Goal: Task Accomplishment & Management: Complete application form

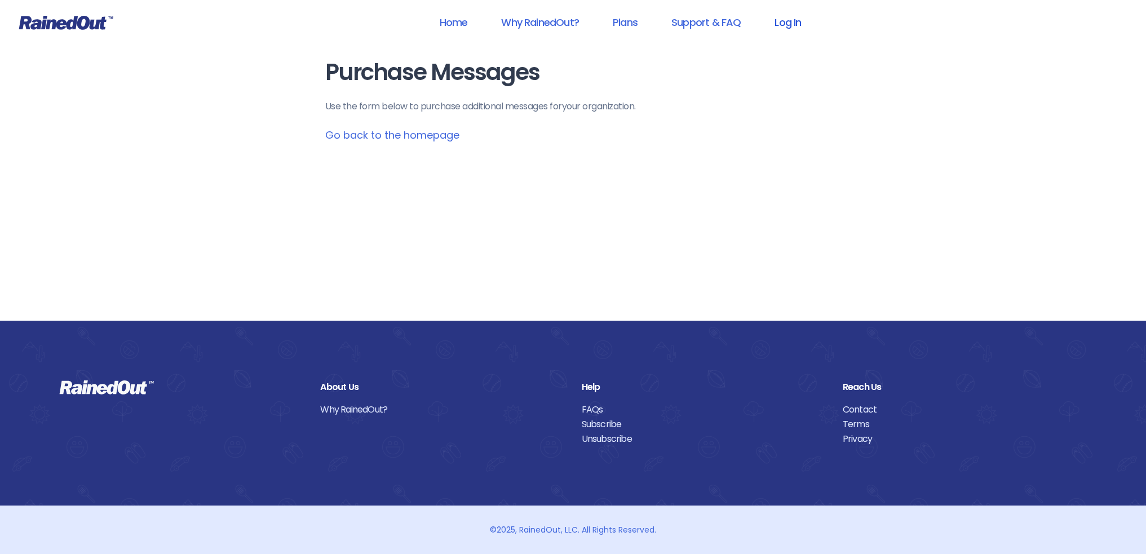
click at [793, 20] on link "Log In" at bounding box center [788, 22] width 56 height 25
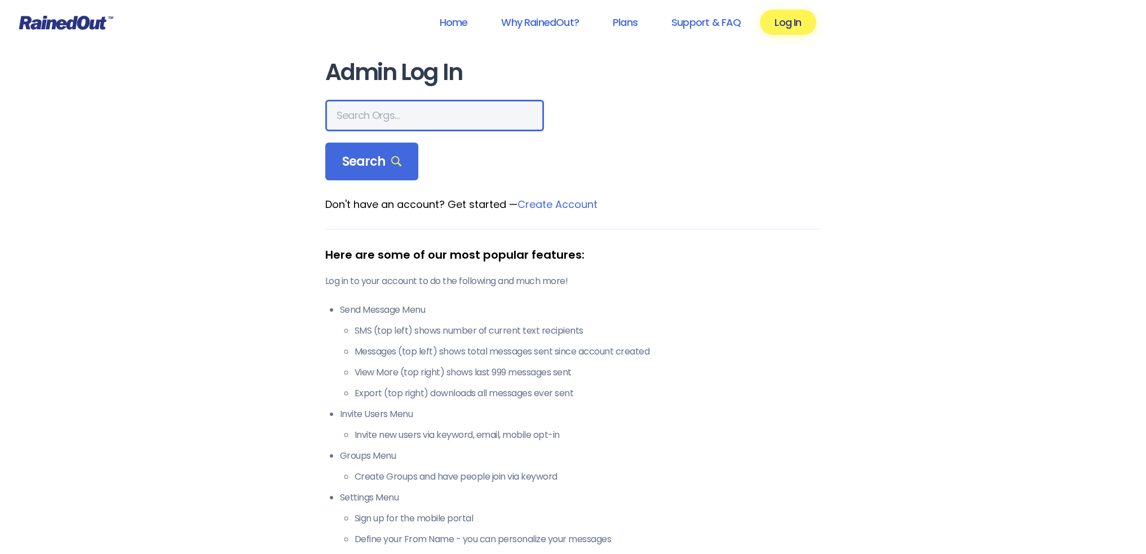
click at [415, 114] on input "text" at bounding box center [434, 116] width 219 height 32
type input "ltp [PERSON_NAME] island"
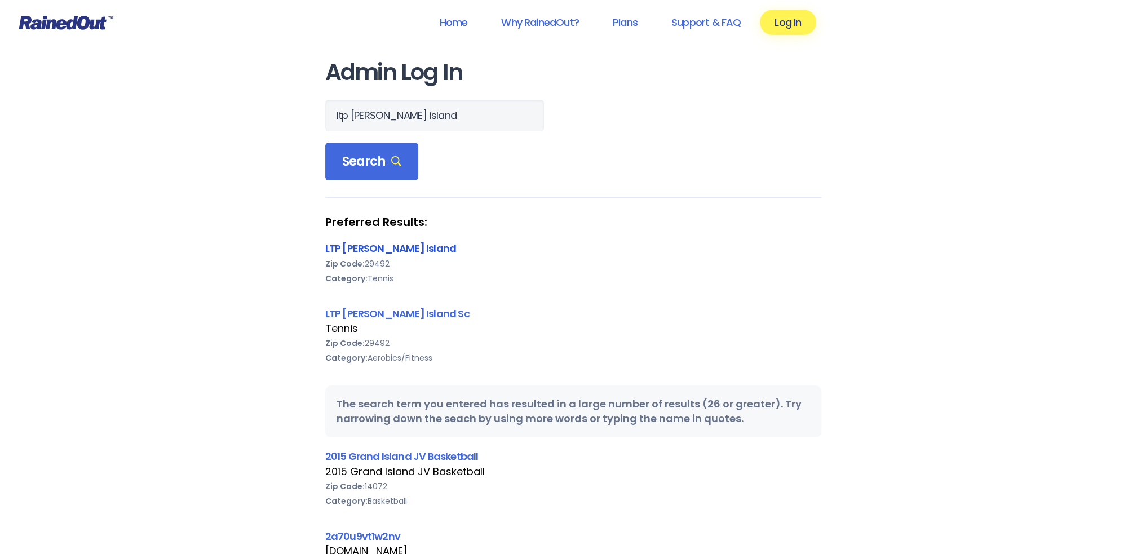
click at [351, 241] on link "LTP [PERSON_NAME] Island" at bounding box center [390, 248] width 131 height 14
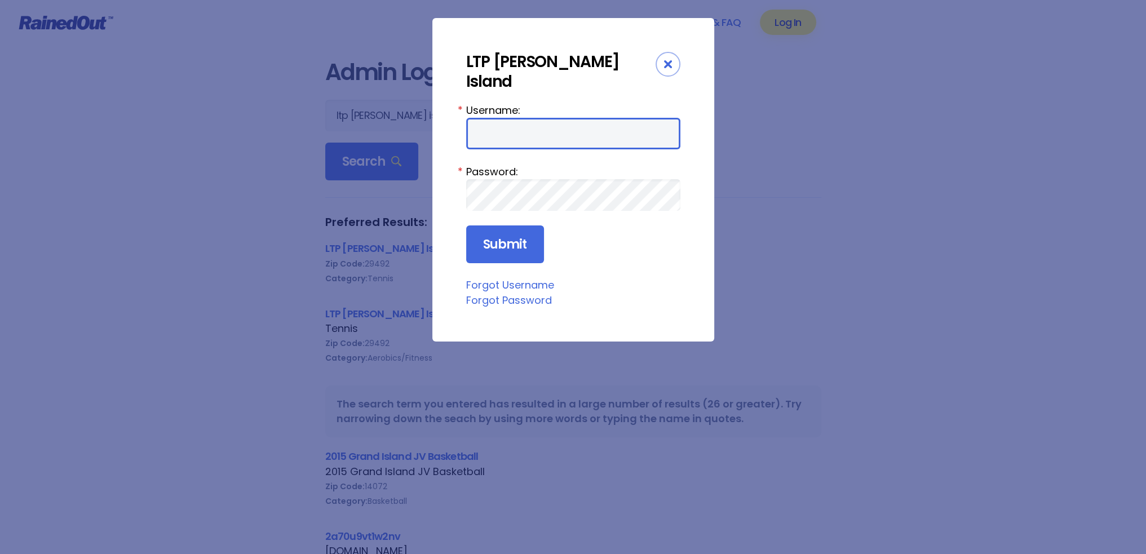
click at [490, 118] on input "Username:" at bounding box center [573, 134] width 214 height 32
type input "tennis"
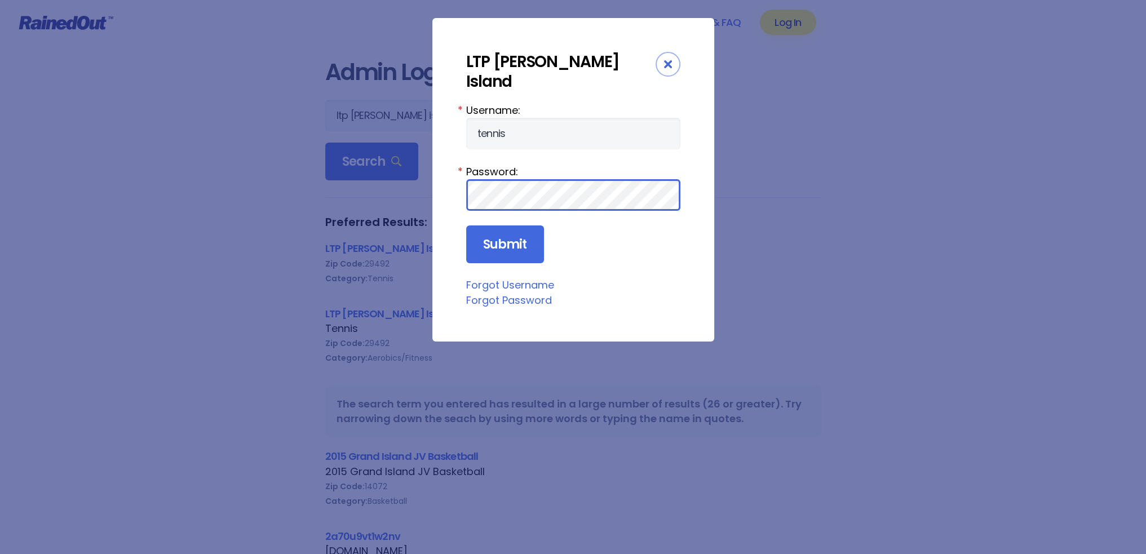
click at [466, 225] on input "Submit" at bounding box center [505, 244] width 78 height 38
